Goal: Find specific page/section: Find specific page/section

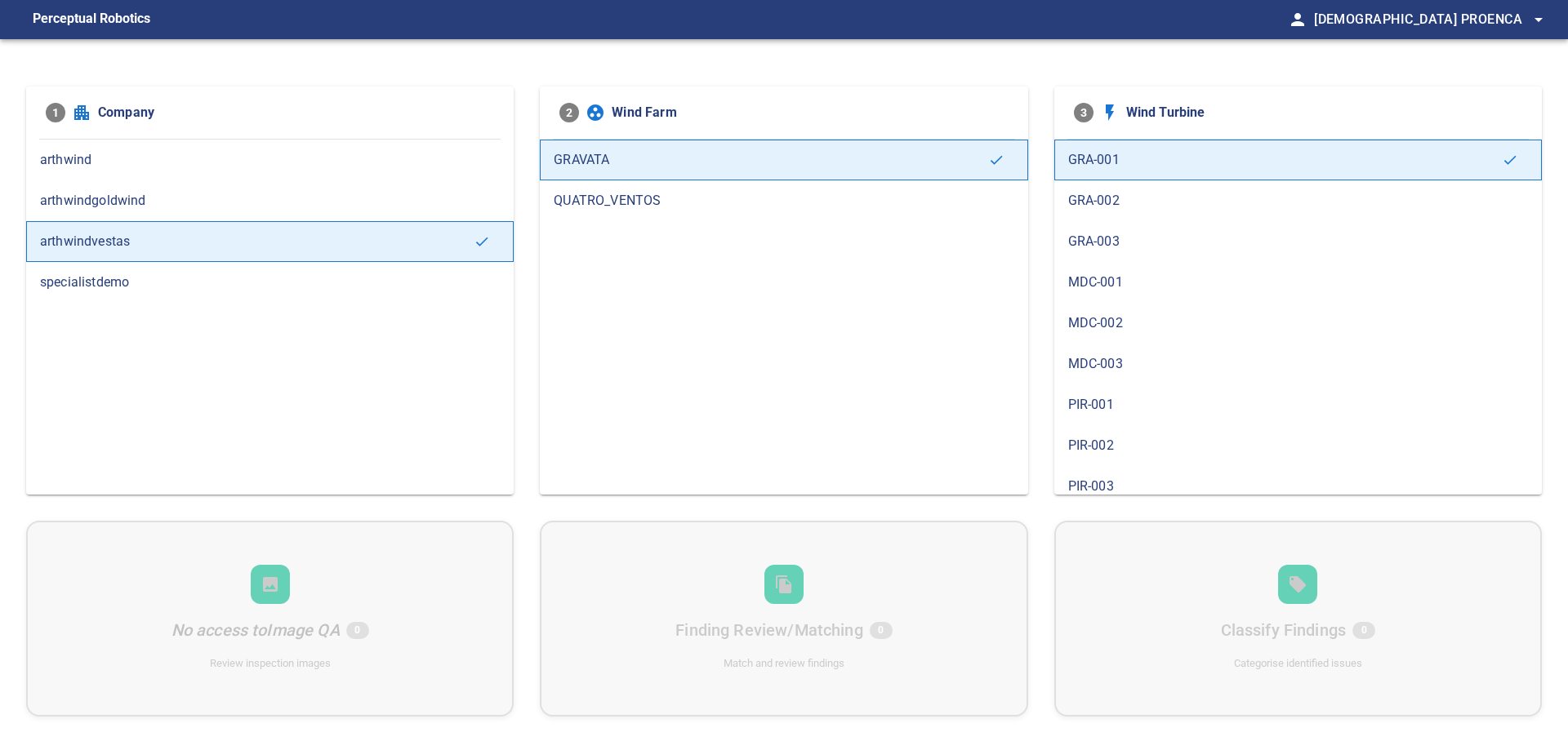
click at [1107, 248] on span "GRA-003" at bounding box center [1298, 242] width 460 height 19
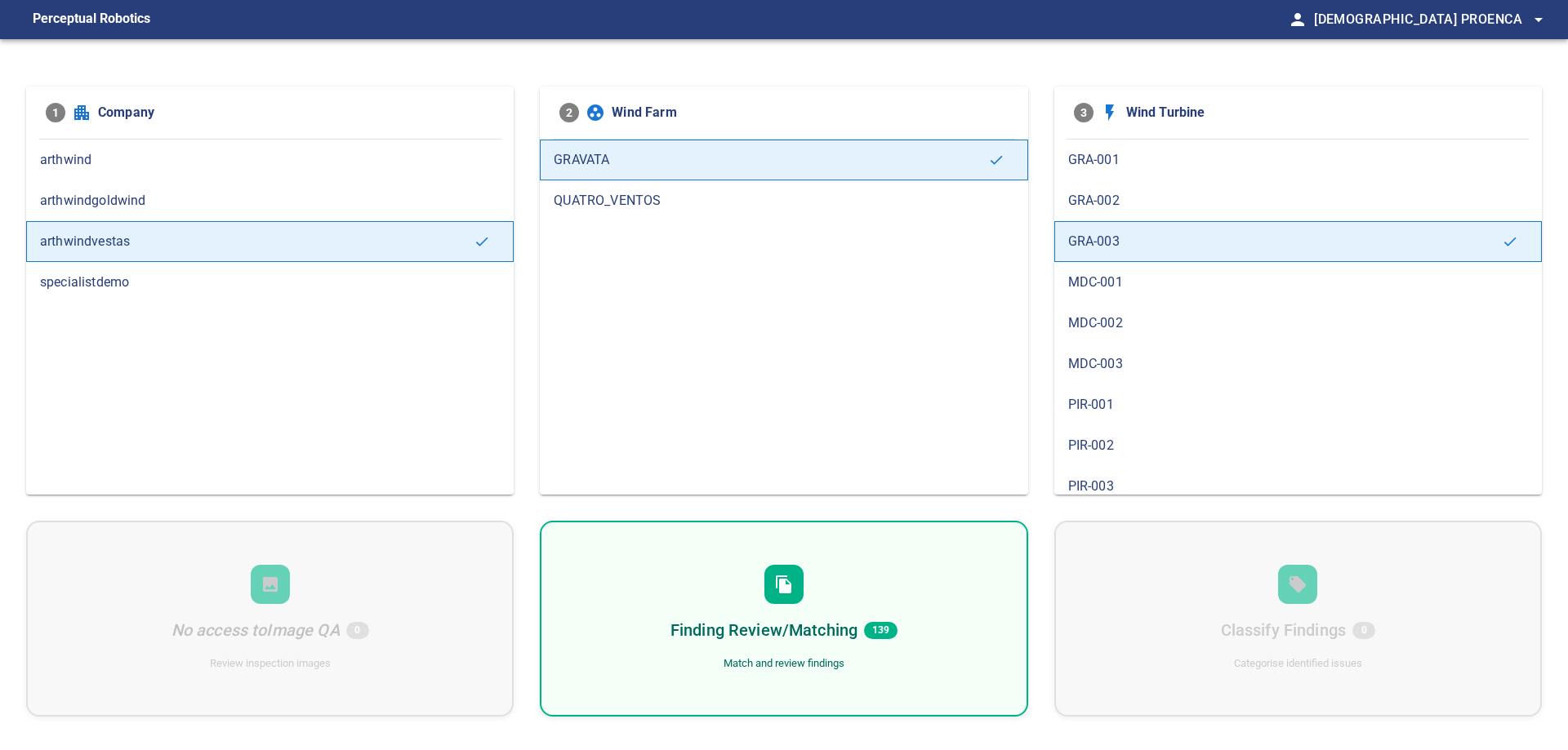
click at [780, 634] on h6 "Finding Review/Matching" at bounding box center [764, 631] width 187 height 26
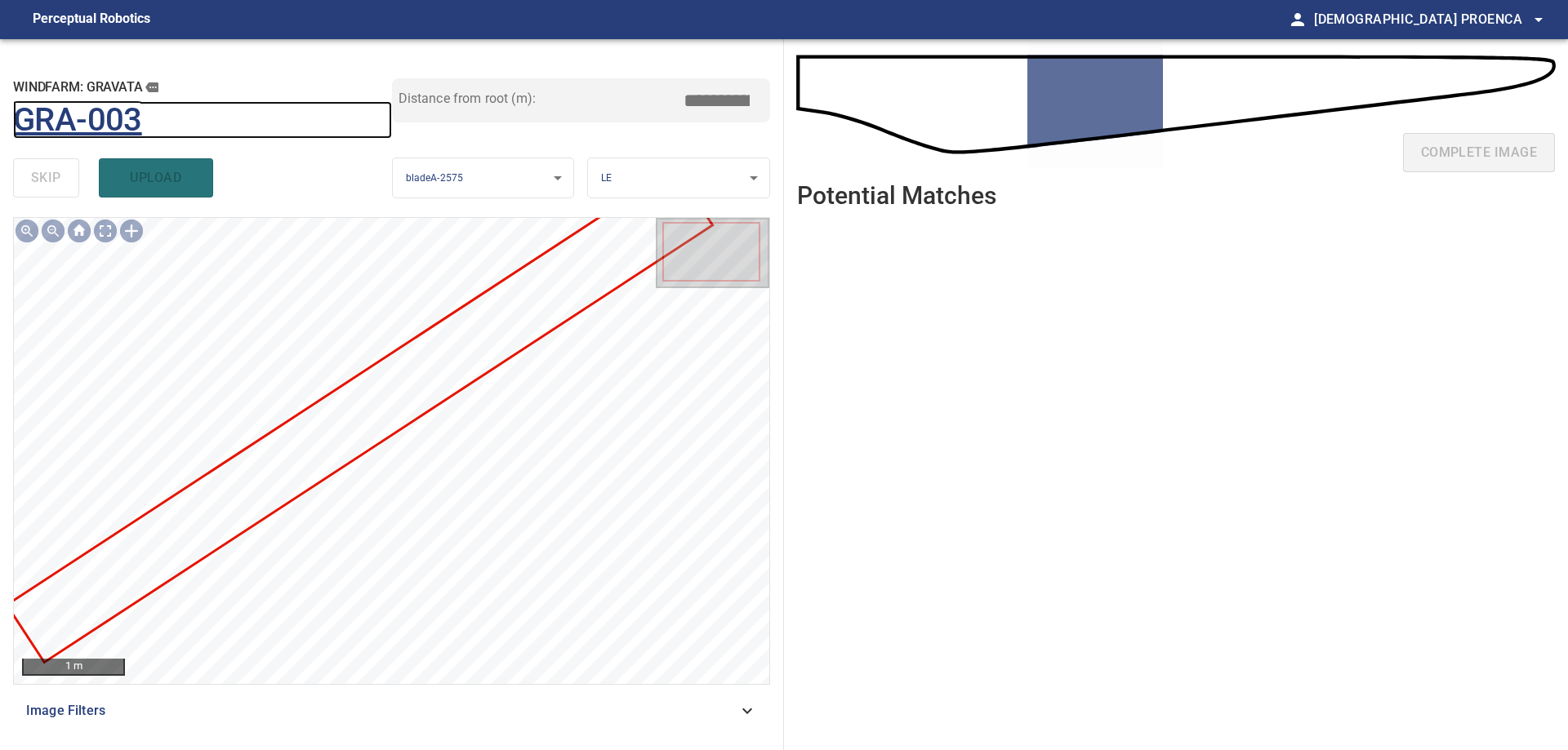
click at [97, 120] on h1 "GRA-003" at bounding box center [78, 120] width 129 height 38
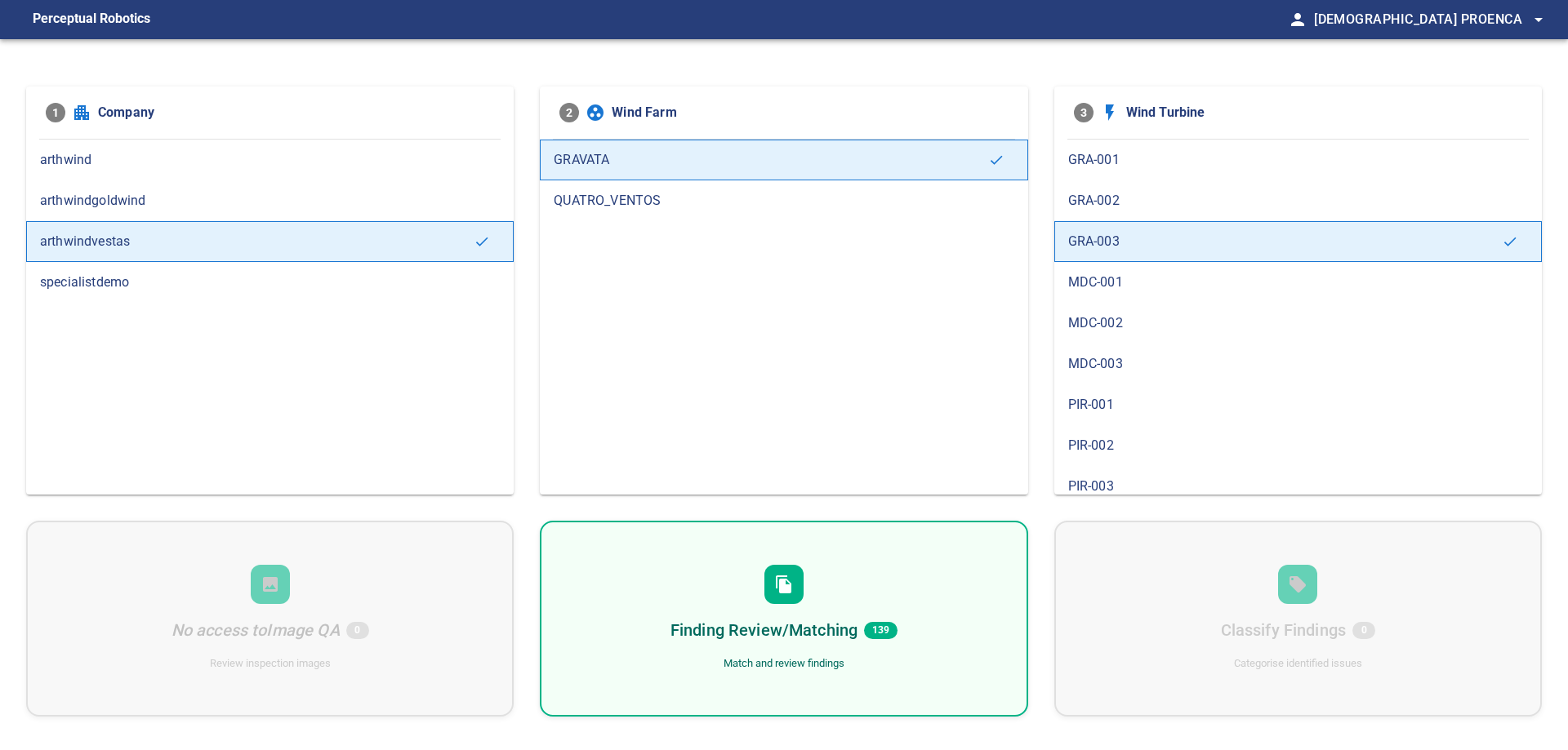
scroll to position [257, 0]
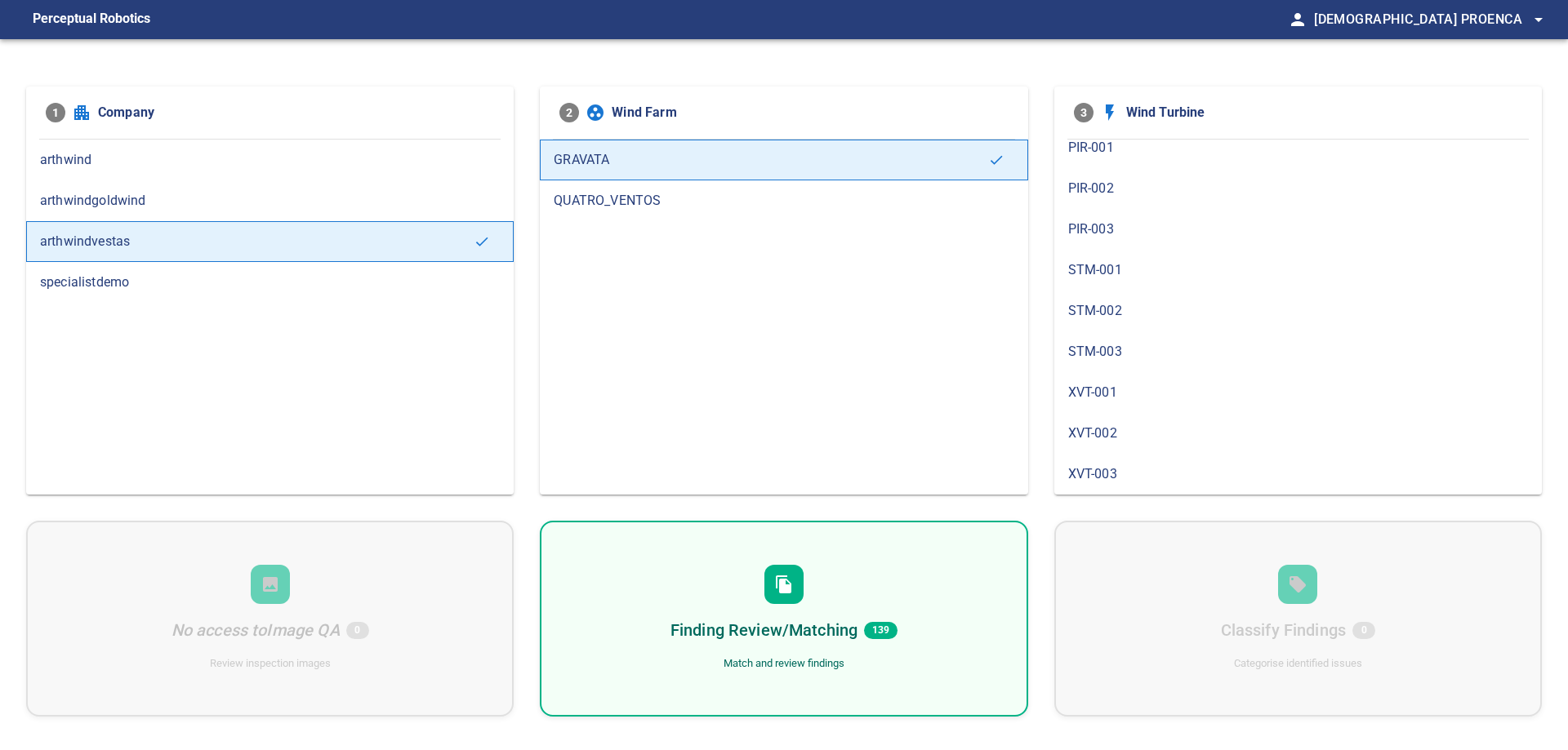
click at [1086, 346] on span "STM-003" at bounding box center [1298, 351] width 460 height 19
